Goal: Browse casually

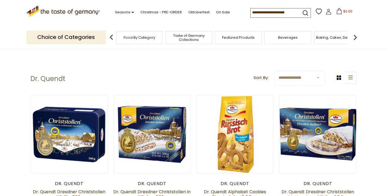
click at [134, 35] on span "Food By Category" at bounding box center [140, 37] width 32 height 4
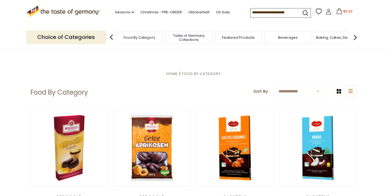
click at [71, 36] on p "Choice of Categories" at bounding box center [65, 36] width 79 height 13
click at [353, 37] on img at bounding box center [355, 37] width 11 height 11
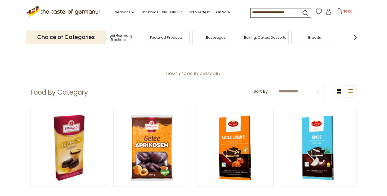
click at [353, 37] on img at bounding box center [355, 37] width 11 height 11
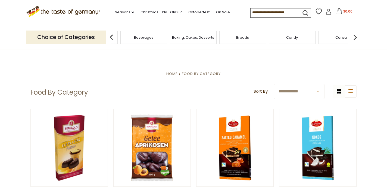
click at [353, 37] on img at bounding box center [355, 37] width 11 height 11
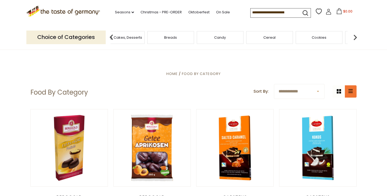
click at [350, 90] on icon "list icon" at bounding box center [351, 91] width 4 height 4
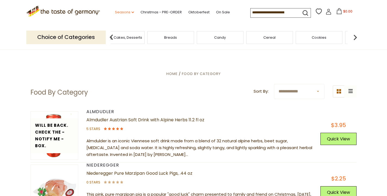
click at [115, 13] on link "Seasons dropdown_arrow" at bounding box center [124, 12] width 19 height 6
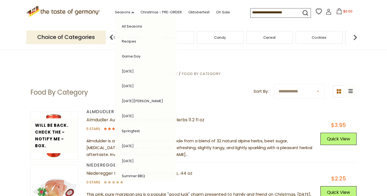
click at [75, 12] on icon ".st0{fill:#EDD300;} .st1{fill:#D33E21;}" at bounding box center [63, 11] width 74 height 11
